Goal: Find specific page/section: Find specific page/section

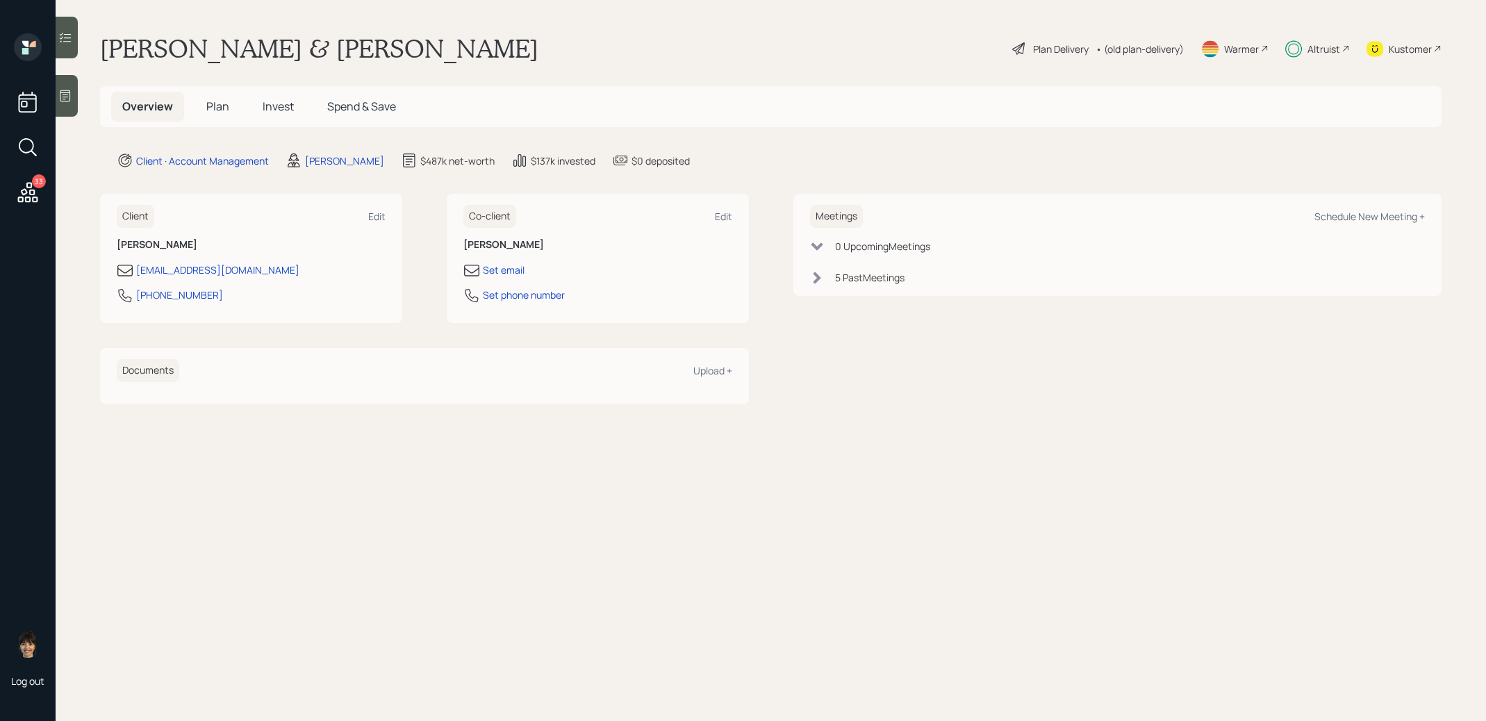
click at [277, 104] on span "Invest" at bounding box center [278, 106] width 31 height 15
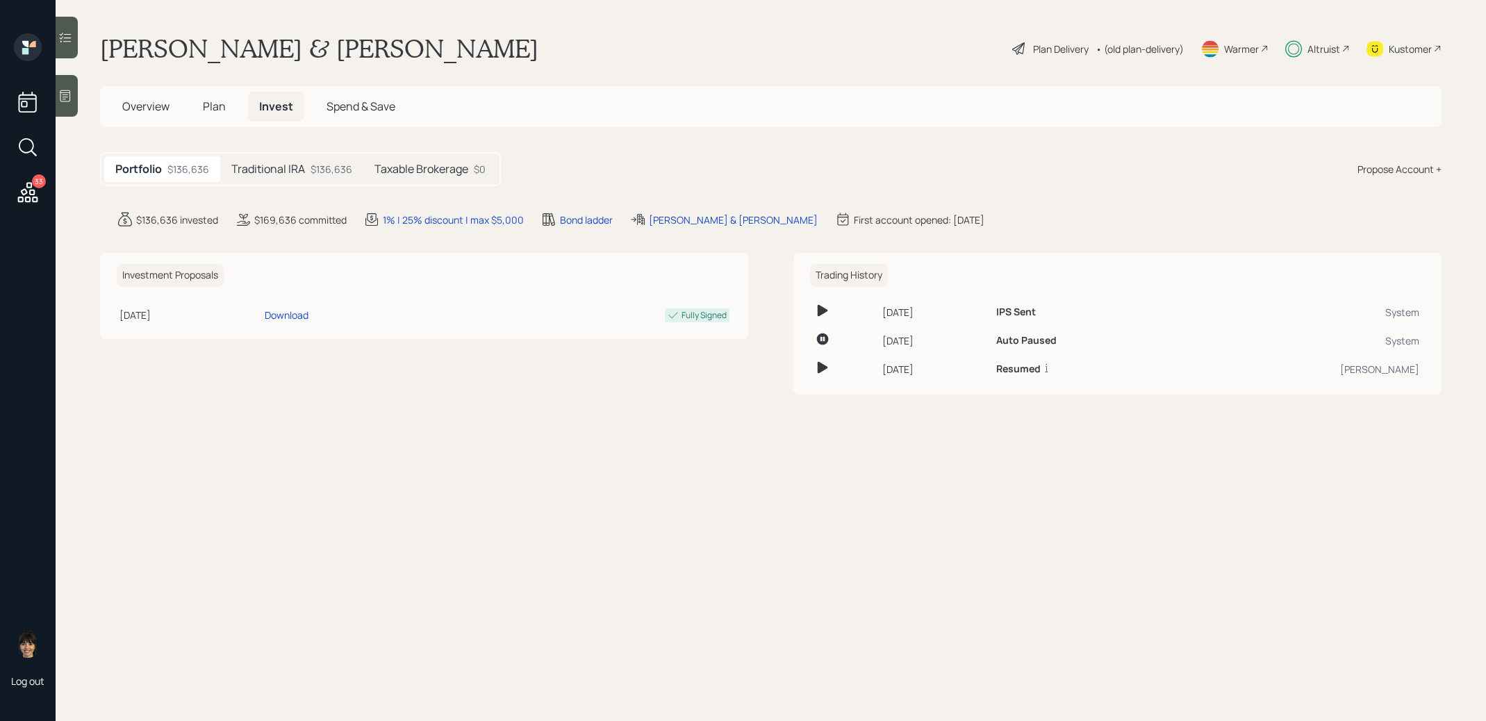
click at [222, 106] on span "Plan" at bounding box center [214, 106] width 23 height 15
